Goal: Communication & Community: Participate in discussion

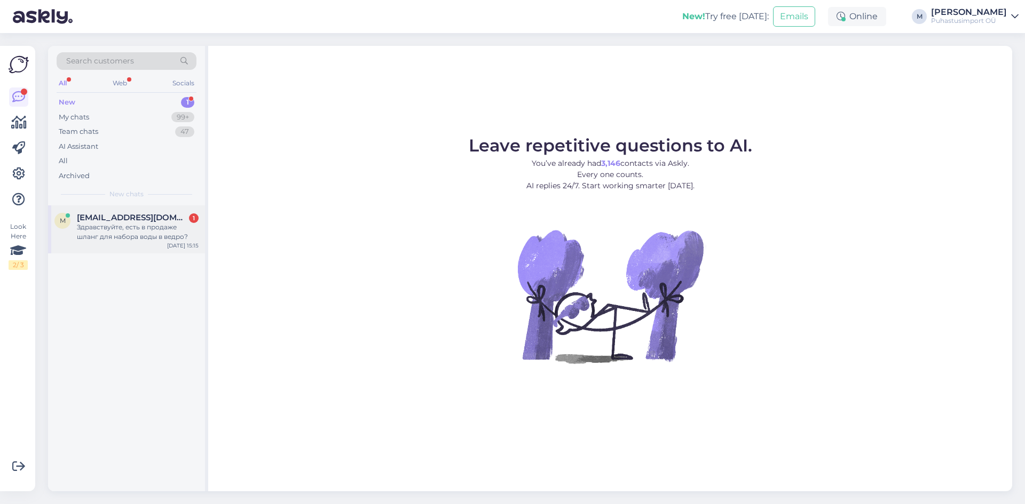
click at [140, 219] on span "[EMAIL_ADDRESS][DOMAIN_NAME]" at bounding box center [132, 218] width 111 height 10
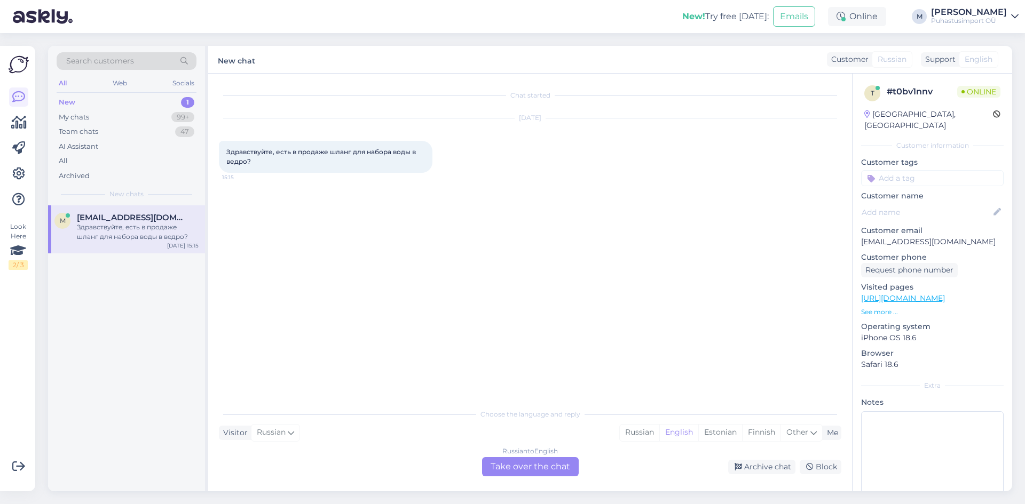
click at [526, 466] on div "Russian to English Take over the chat" at bounding box center [530, 466] width 97 height 19
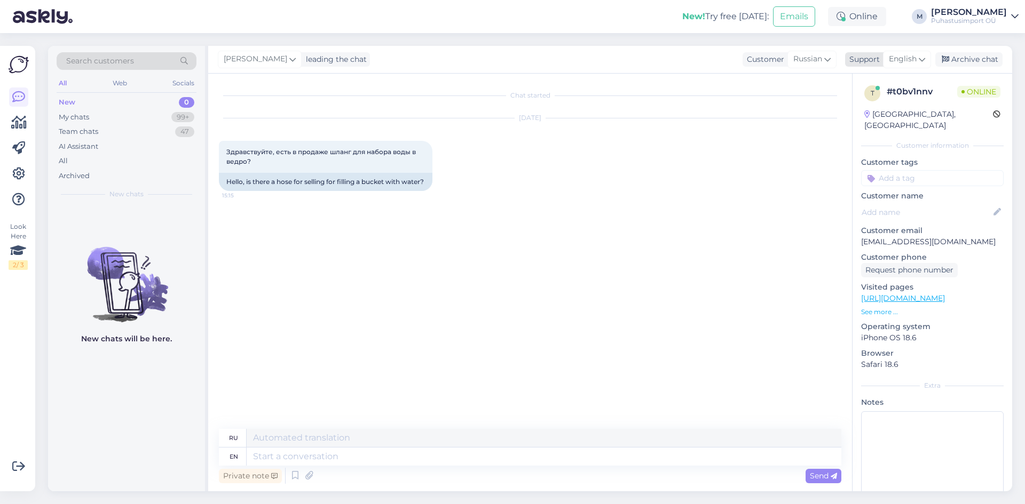
click at [921, 61] on icon at bounding box center [921, 59] width 6 height 12
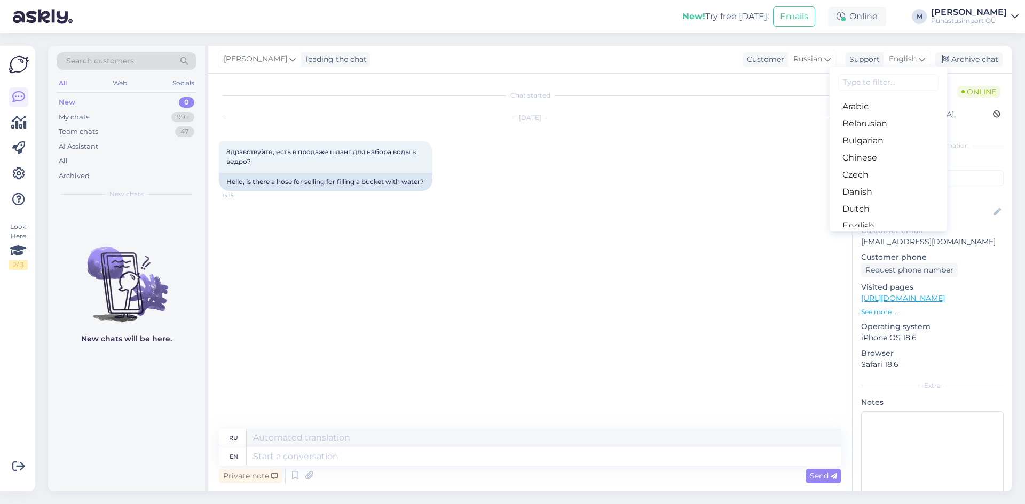
scroll to position [53, 0]
click at [876, 191] on link "Estonian" at bounding box center [887, 189] width 117 height 17
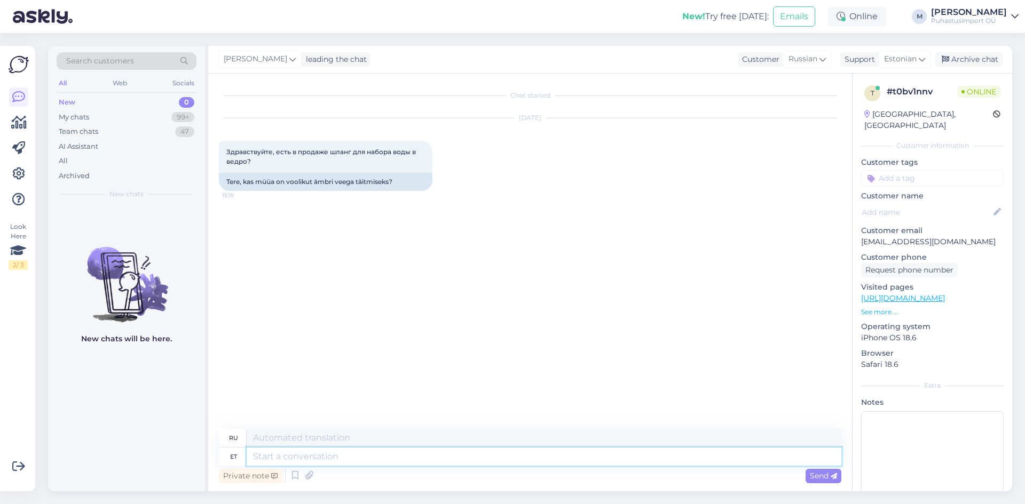
click at [416, 455] on textarea at bounding box center [544, 457] width 594 height 18
type textarea "tere"
type textarea "привет"
type textarea "jah"
type textarea "да"
